Goal: Information Seeking & Learning: Check status

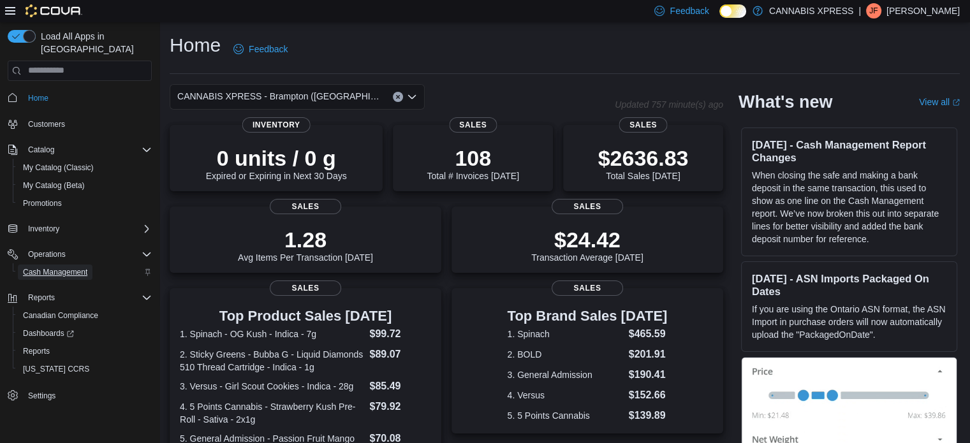
click at [71, 267] on span "Cash Management" at bounding box center [55, 272] width 64 height 10
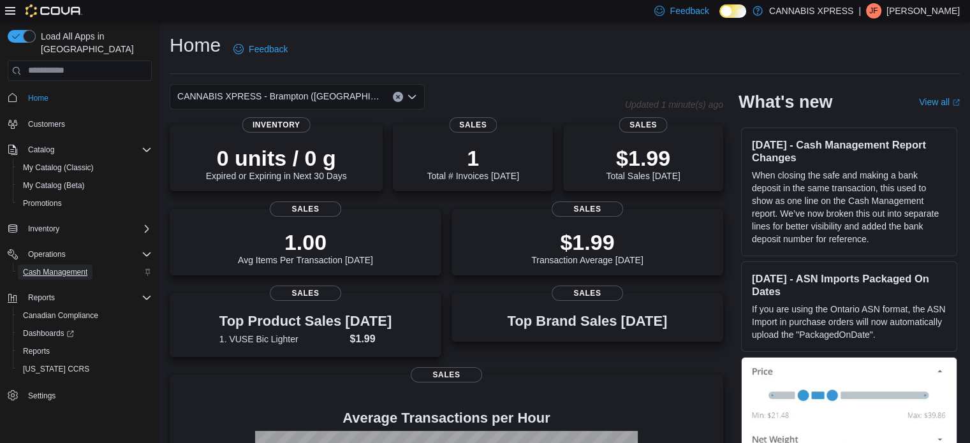
click at [54, 267] on span "Cash Management" at bounding box center [55, 272] width 64 height 10
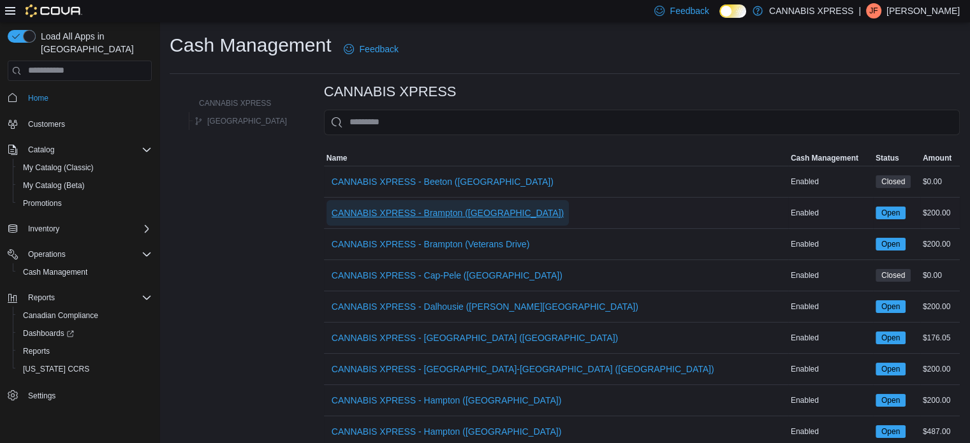
click at [438, 214] on span "CANNABIS XPRESS - Brampton (Hurontario Street)" at bounding box center [448, 213] width 232 height 13
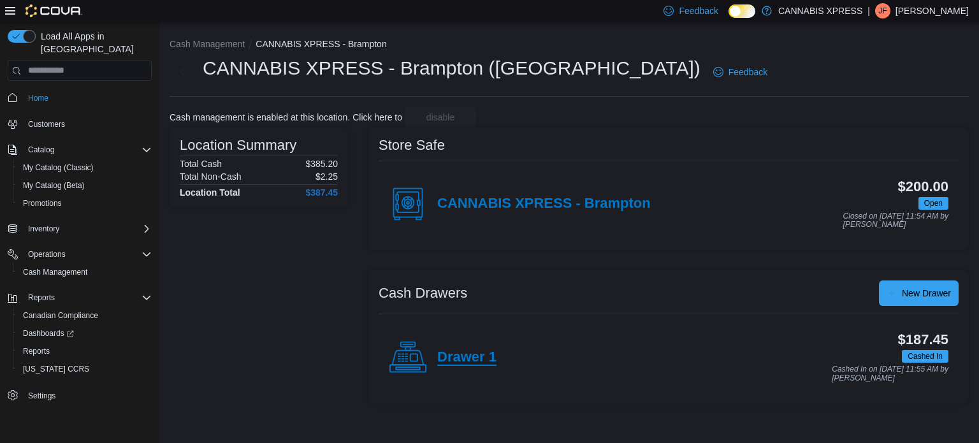
click at [460, 354] on h4 "Drawer 1" at bounding box center [466, 357] width 59 height 17
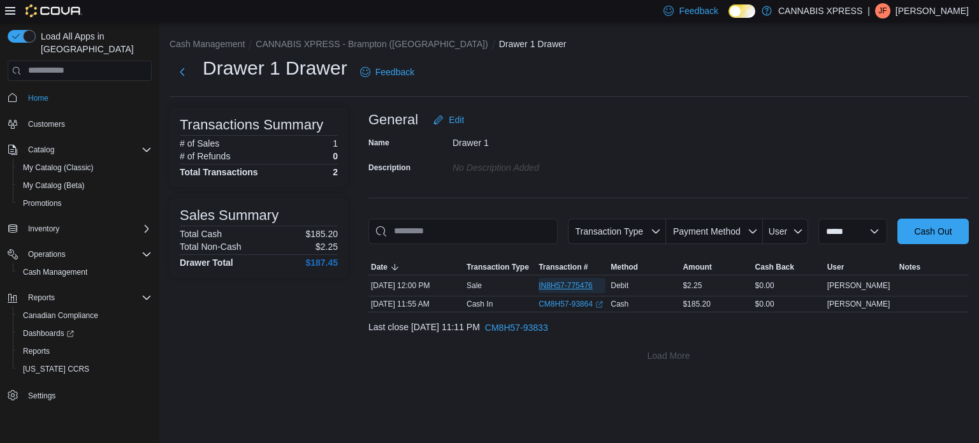
click at [556, 284] on span "IN8H57-775476" at bounding box center [566, 286] width 54 height 10
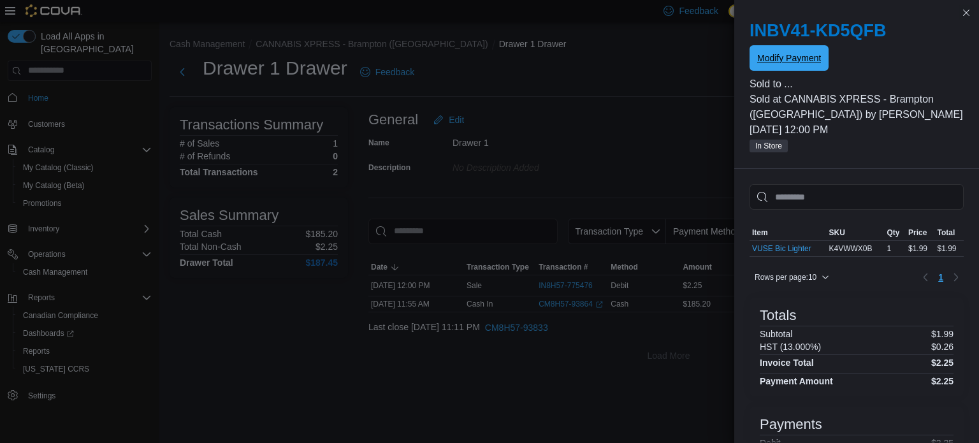
click at [795, 66] on span "Modify Payment" at bounding box center [789, 58] width 64 height 26
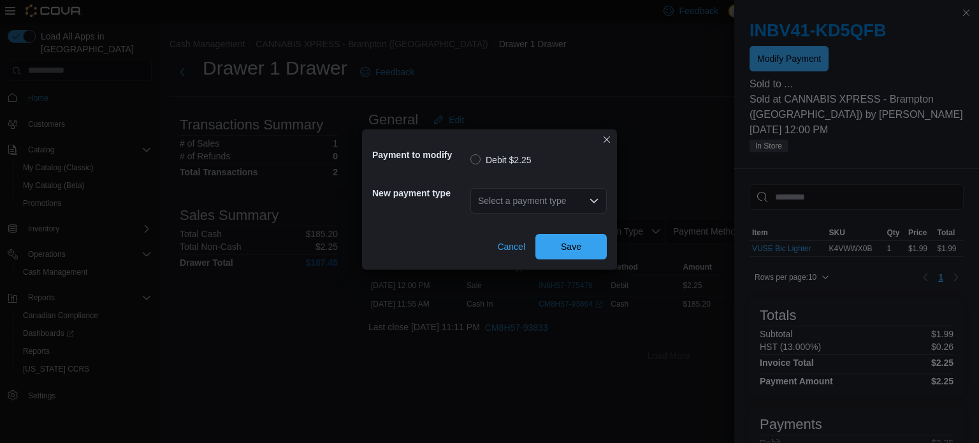
click at [592, 201] on icon "Open list of options" at bounding box center [594, 200] width 8 height 4
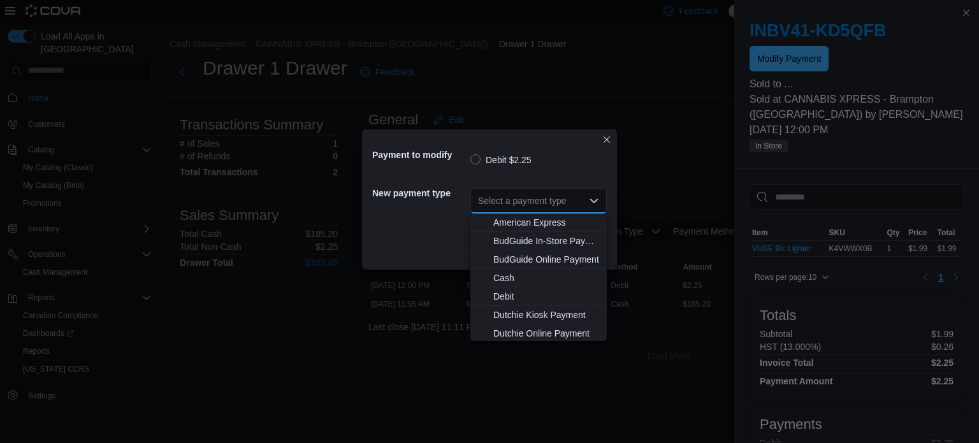
scroll to position [111, 0]
click at [513, 276] on span "MasterCard" at bounding box center [546, 278] width 106 height 13
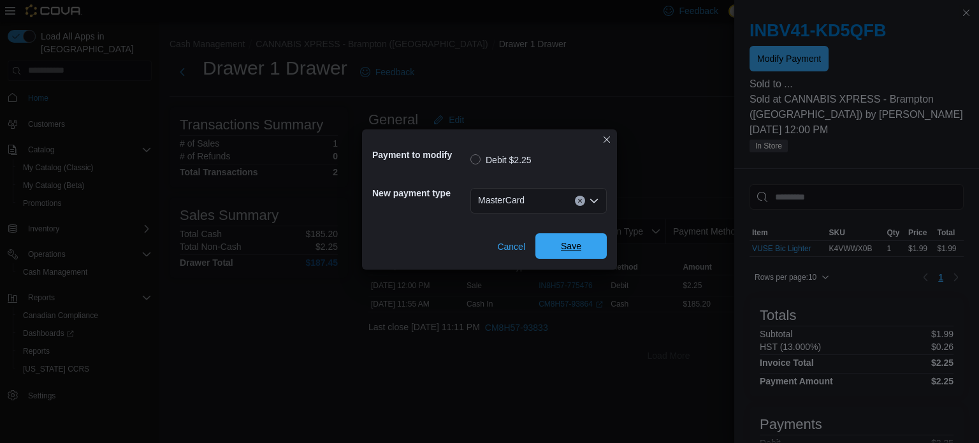
click at [559, 243] on span "Save" at bounding box center [571, 246] width 56 height 26
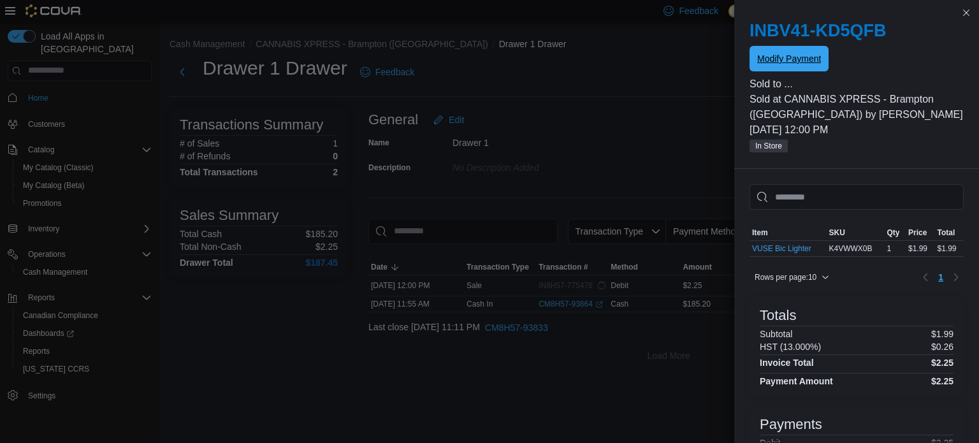
scroll to position [0, 0]
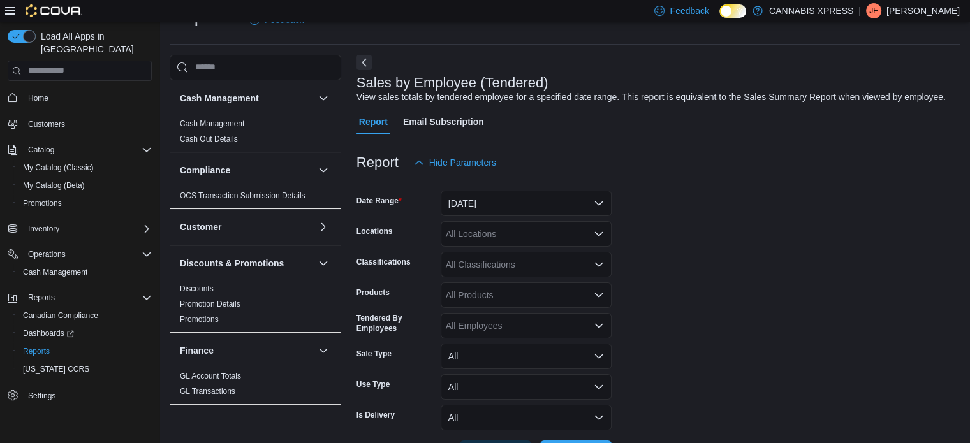
scroll to position [290, 0]
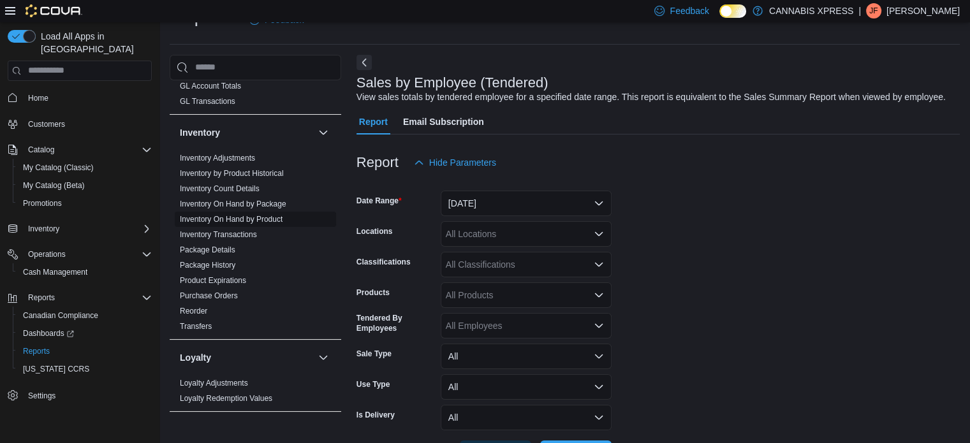
click at [272, 218] on link "Inventory On Hand by Product" at bounding box center [231, 219] width 103 height 9
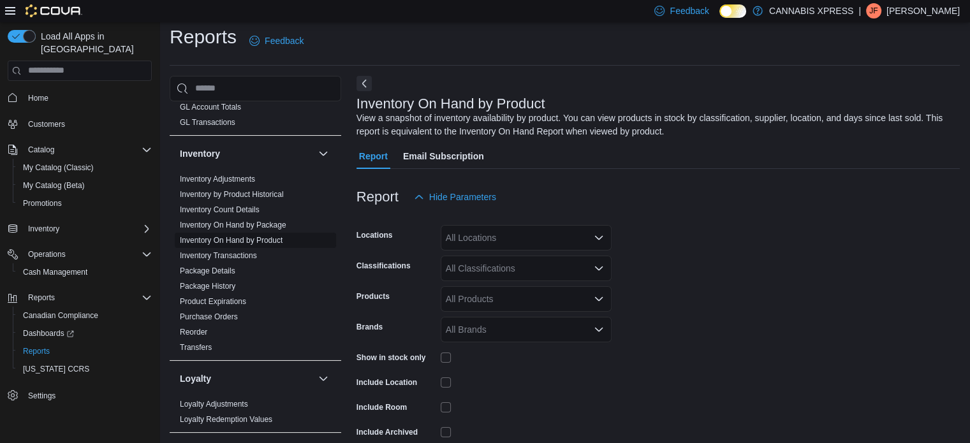
scroll to position [43, 0]
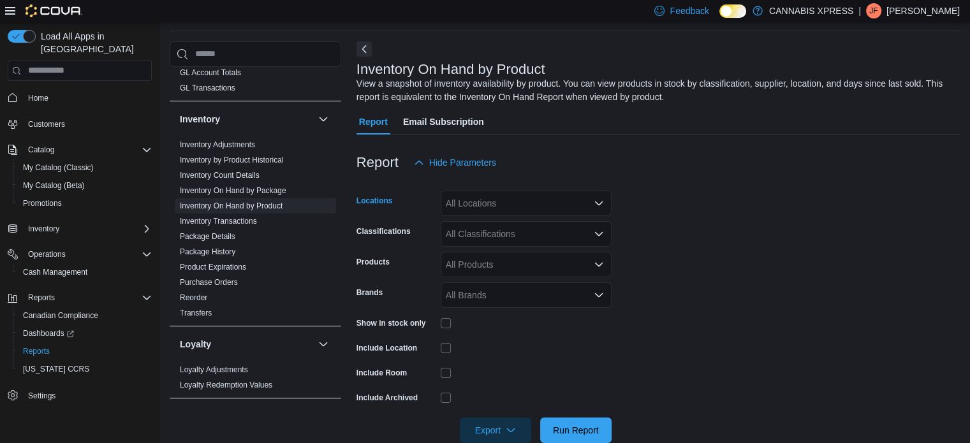
click at [597, 203] on icon "Open list of options" at bounding box center [599, 203] width 8 height 4
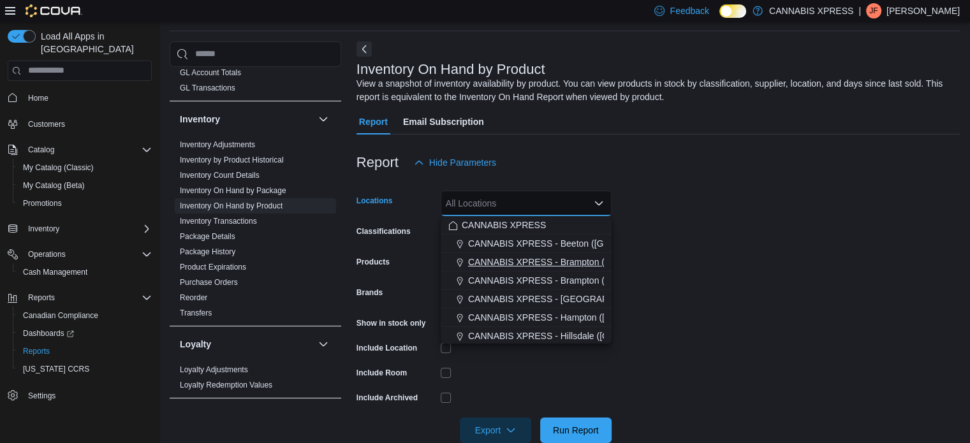
click at [583, 262] on span "CANNABIS XPRESS - Brampton (Hurontario Street)" at bounding box center [584, 262] width 232 height 13
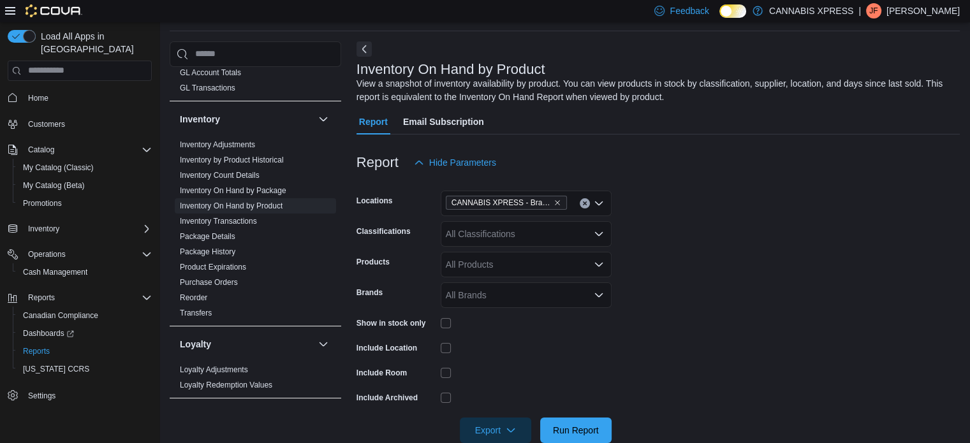
click at [659, 239] on form "Locations CANNABIS XPRESS - Brampton (Hurontario Street) Classifications All Cl…" at bounding box center [657, 309] width 603 height 268
click at [597, 231] on icon "Open list of options" at bounding box center [599, 234] width 10 height 10
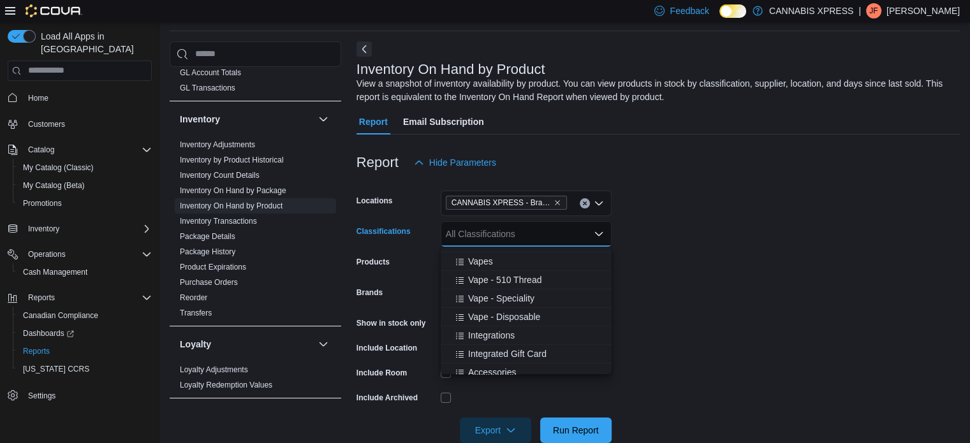
scroll to position [408, 0]
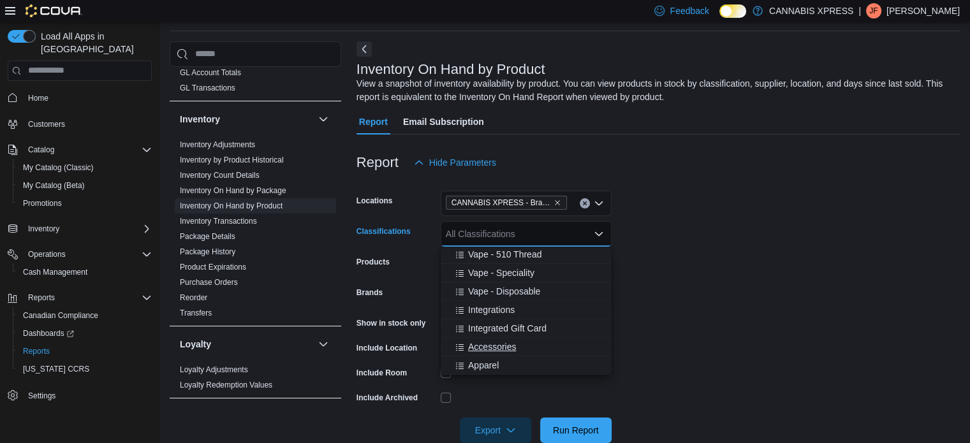
click at [501, 343] on span "Accessories" at bounding box center [492, 346] width 48 height 13
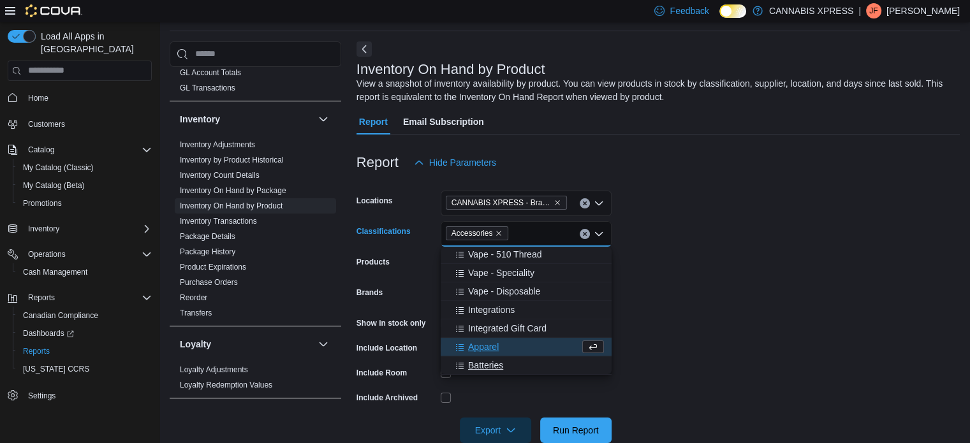
click at [489, 362] on span "Batteries" at bounding box center [485, 365] width 35 height 13
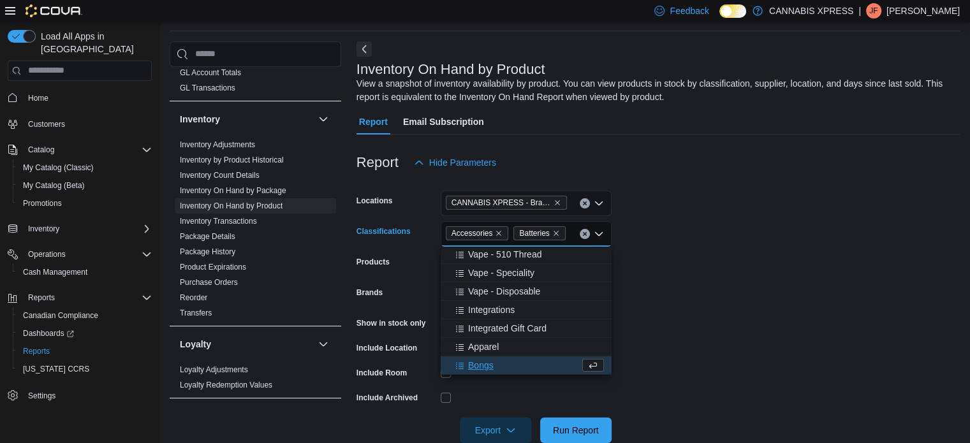
click at [483, 363] on span "Bongs" at bounding box center [481, 365] width 26 height 13
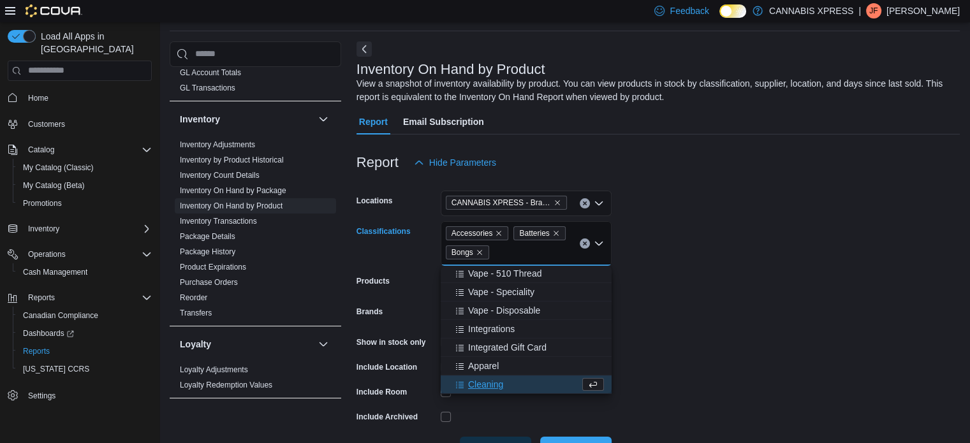
click at [487, 384] on span "Cleaning" at bounding box center [485, 384] width 35 height 13
click at [487, 384] on span "Cones" at bounding box center [481, 384] width 26 height 13
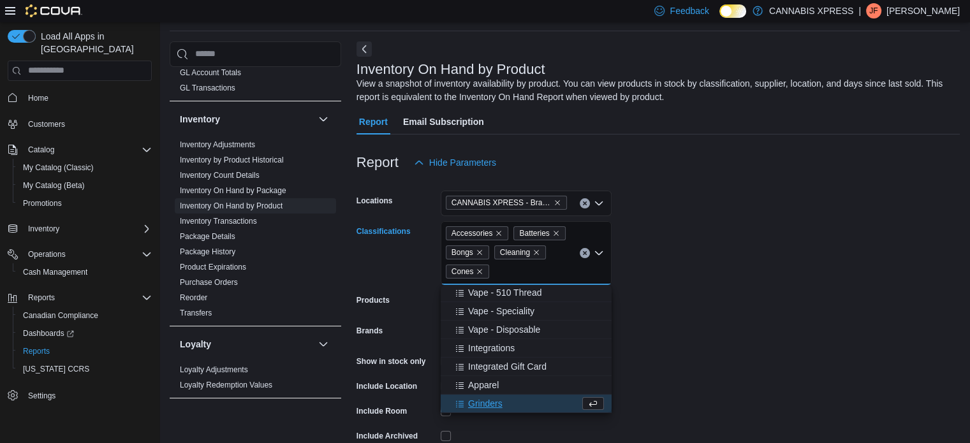
click at [490, 402] on span "Grinders" at bounding box center [485, 403] width 34 height 13
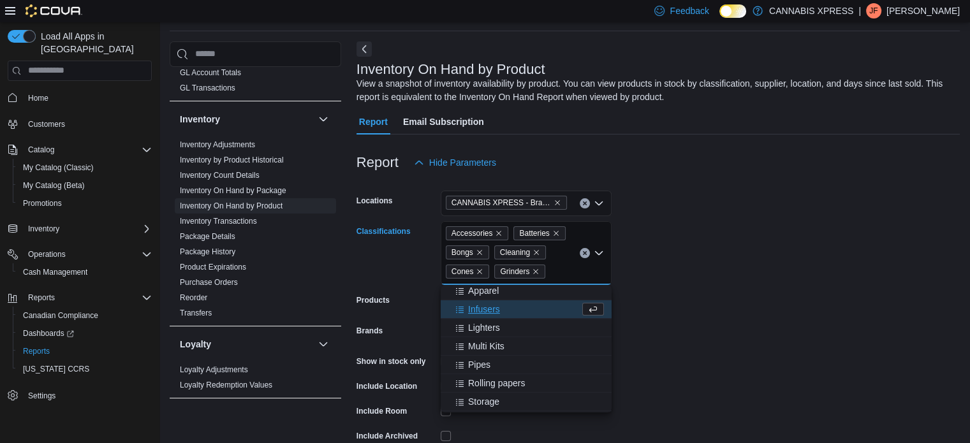
scroll to position [510, 0]
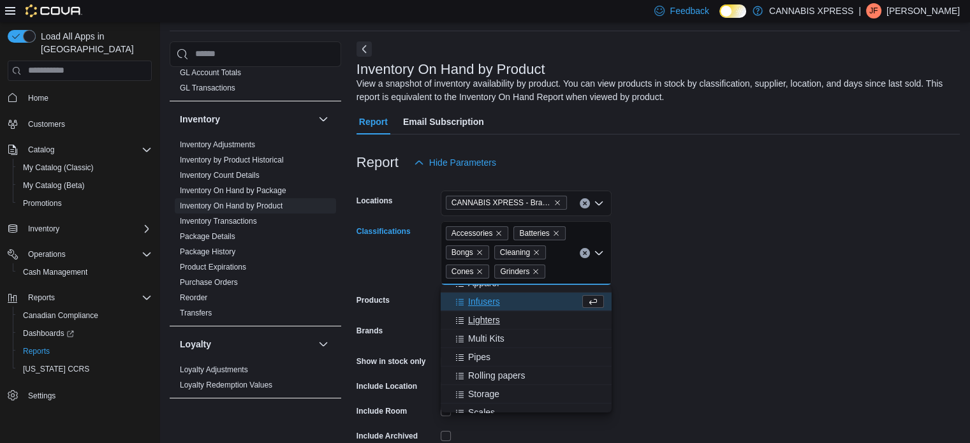
click at [488, 316] on span "Lighters" at bounding box center [484, 320] width 32 height 13
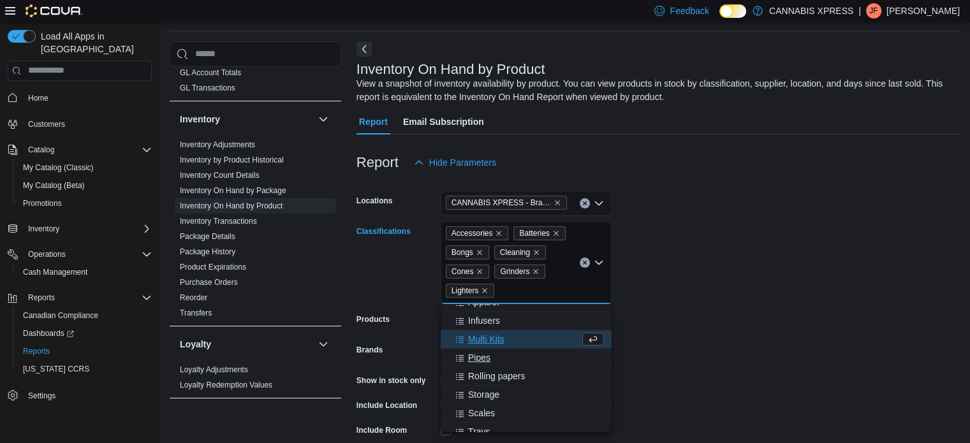
click at [479, 356] on span "Pipes" at bounding box center [479, 357] width 22 height 13
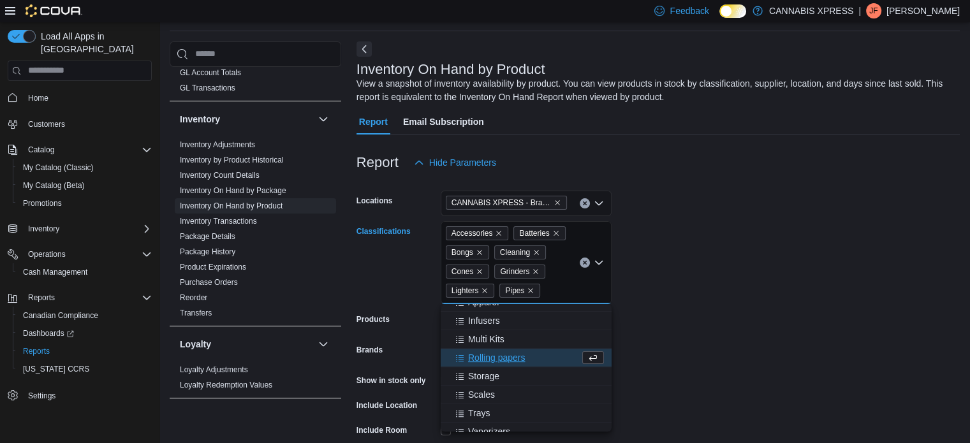
click at [492, 354] on span "Rolling papers" at bounding box center [496, 357] width 57 height 13
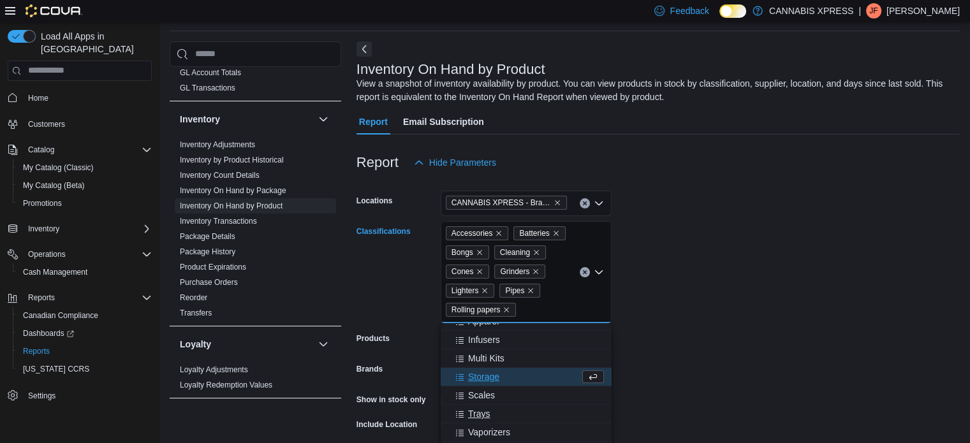
click at [477, 411] on span "Trays" at bounding box center [479, 413] width 22 height 13
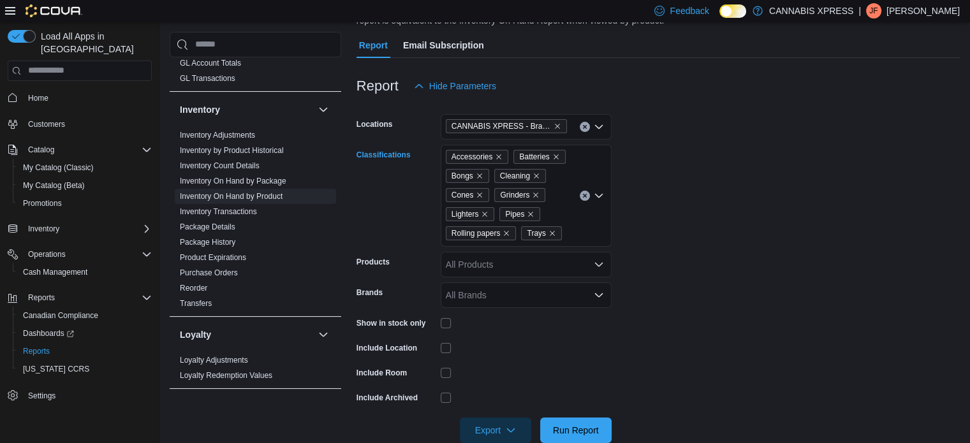
scroll to position [144, 0]
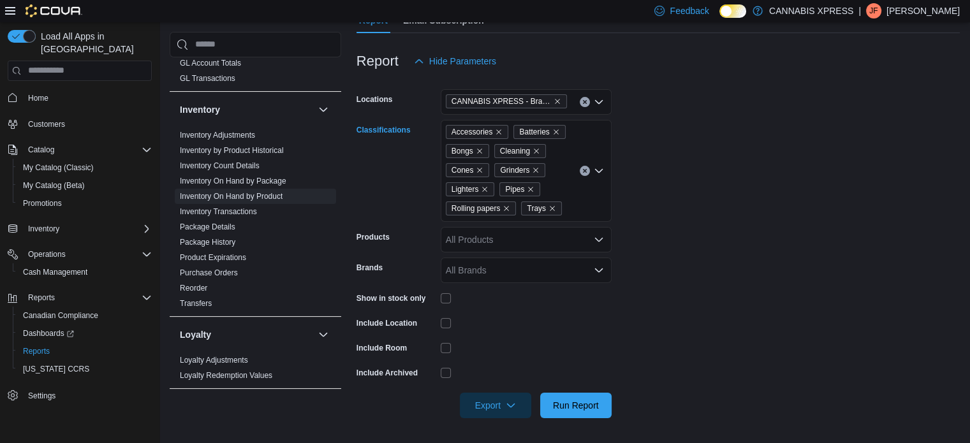
click at [597, 171] on icon "Open list of options" at bounding box center [599, 170] width 8 height 4
click at [528, 364] on div at bounding box center [526, 373] width 171 height 20
click at [510, 407] on icon "button" at bounding box center [511, 405] width 10 height 10
click at [489, 325] on span "Export to Excel" at bounding box center [497, 327] width 57 height 10
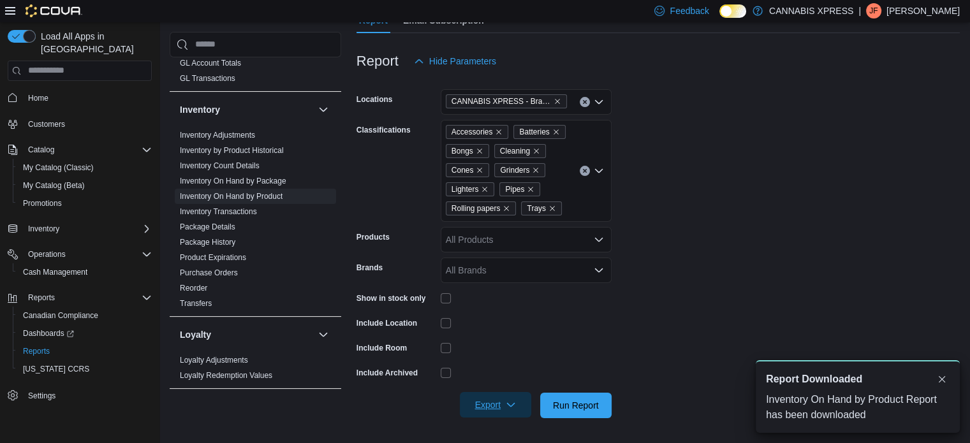
scroll to position [0, 0]
